Goal: Book appointment/travel/reservation

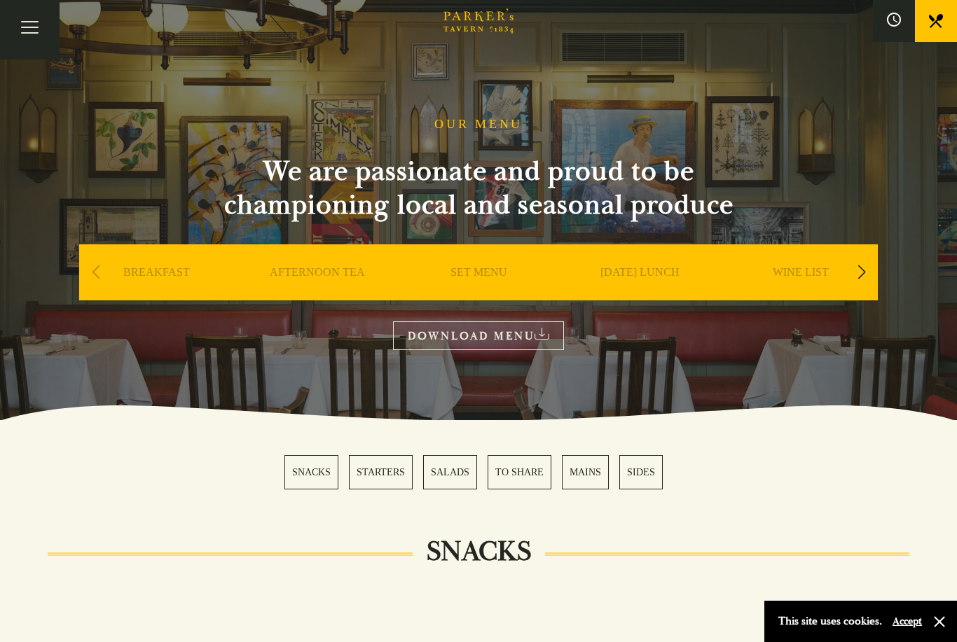
click at [849, 427] on section "SNACKS STARTERS SALADS TO SHARE MAINS SIDES" at bounding box center [478, 472] width 957 height 104
click at [655, 274] on link "SUNDAY LUNCH" at bounding box center [639, 293] width 79 height 56
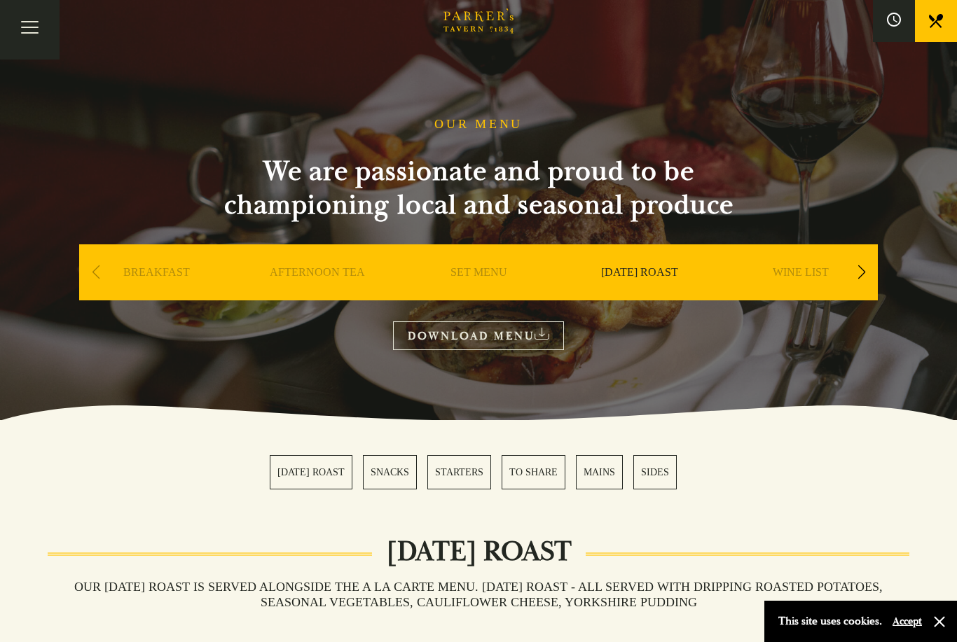
click at [28, 18] on button "Toggle navigation" at bounding box center [30, 30] width 60 height 60
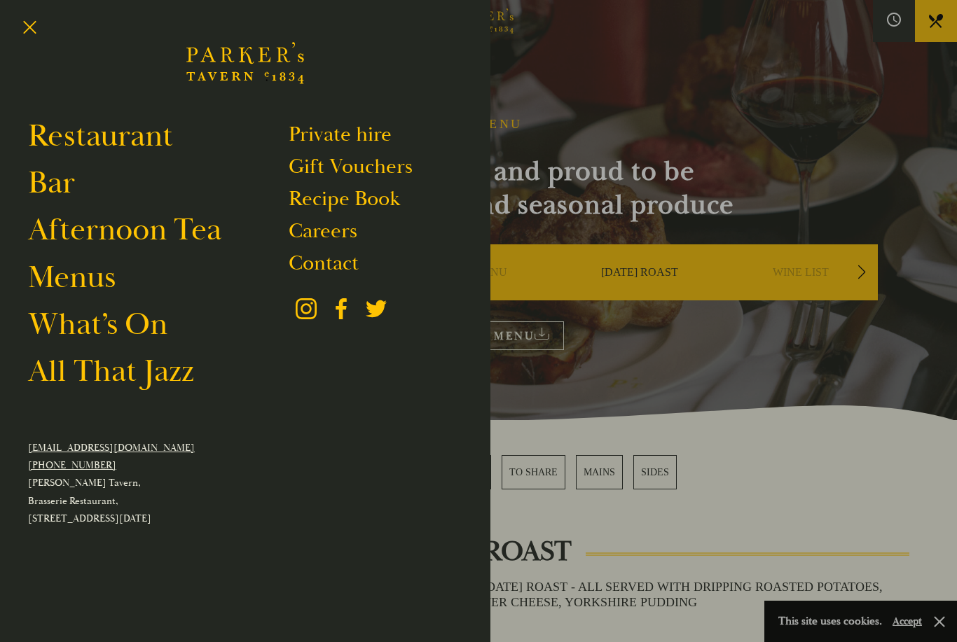
click at [53, 127] on link "Restaurant" at bounding box center [100, 135] width 145 height 39
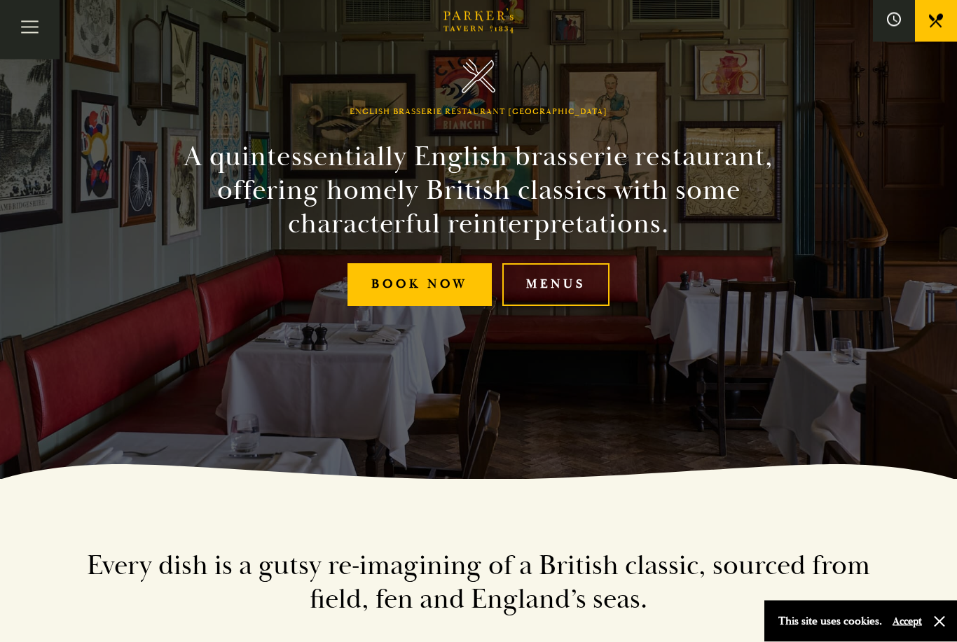
scroll to position [163, 0]
click at [406, 296] on link "Book Now" at bounding box center [419, 284] width 144 height 43
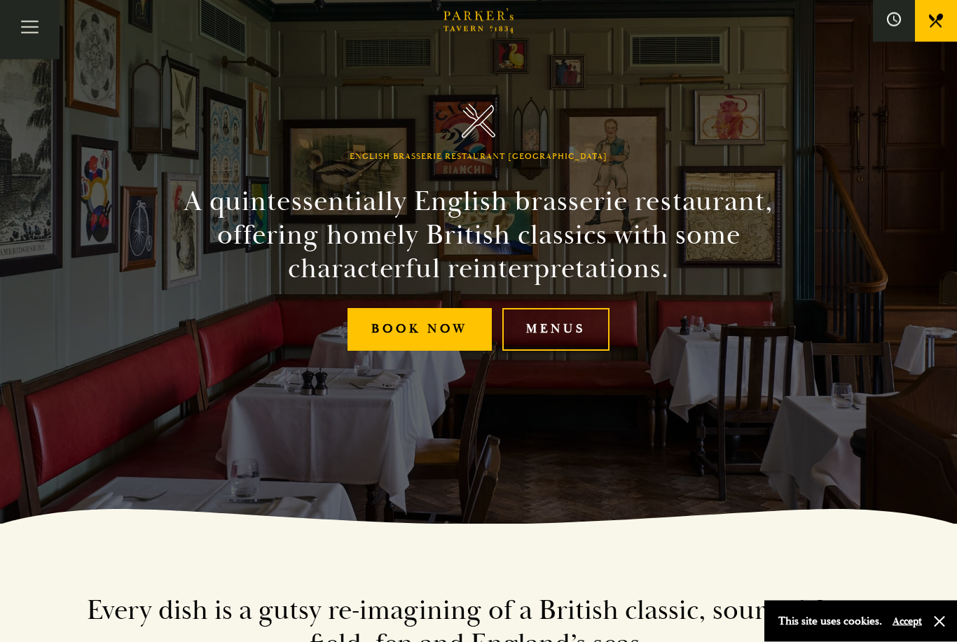
scroll to position [0, 0]
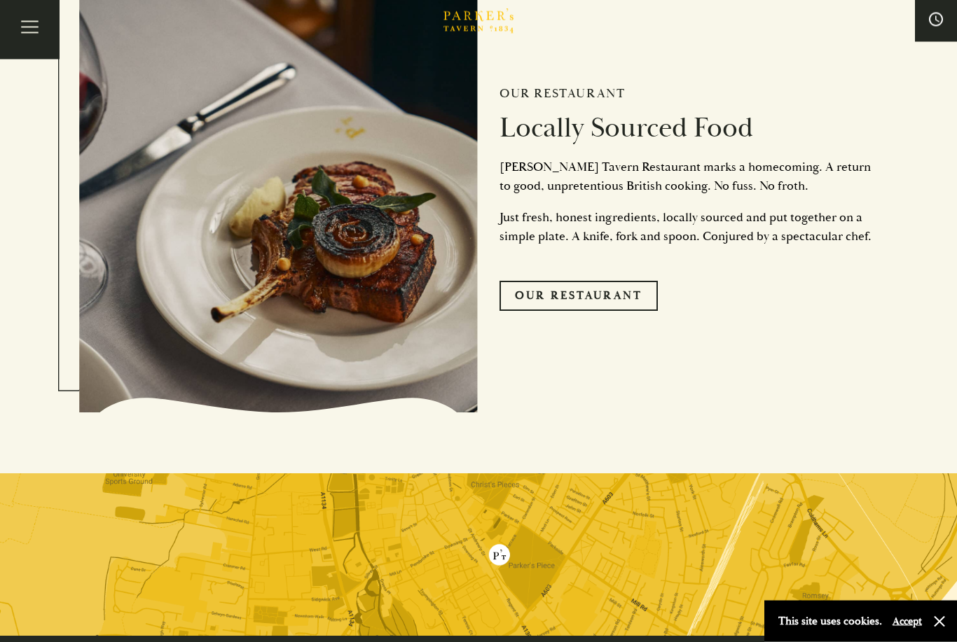
scroll to position [3194, 0]
click at [641, 310] on link "Our Restaurant" at bounding box center [578, 295] width 158 height 29
